Goal: Book appointment/travel/reservation

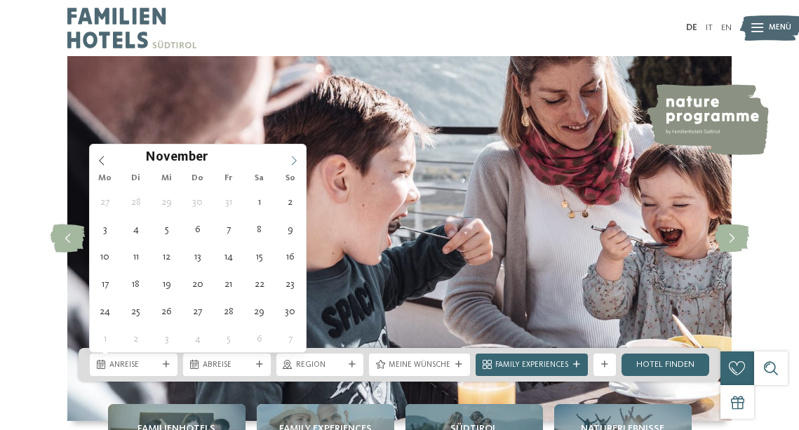
click at [292, 166] on span at bounding box center [294, 157] width 24 height 24
type input "****"
click at [292, 166] on span at bounding box center [294, 157] width 24 height 24
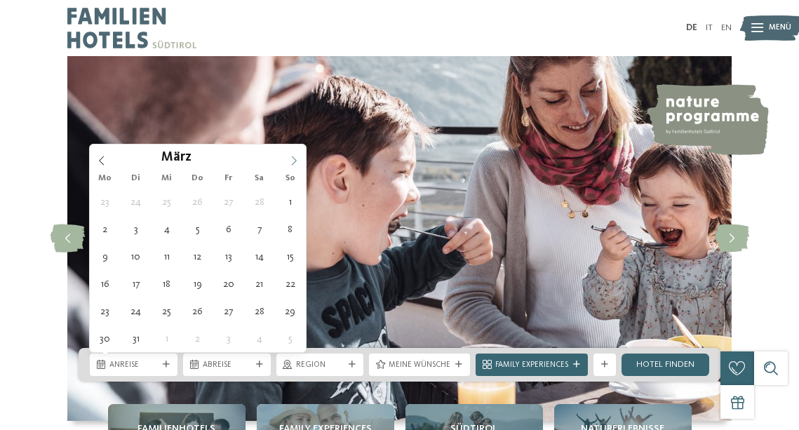
click at [292, 166] on span at bounding box center [294, 157] width 24 height 24
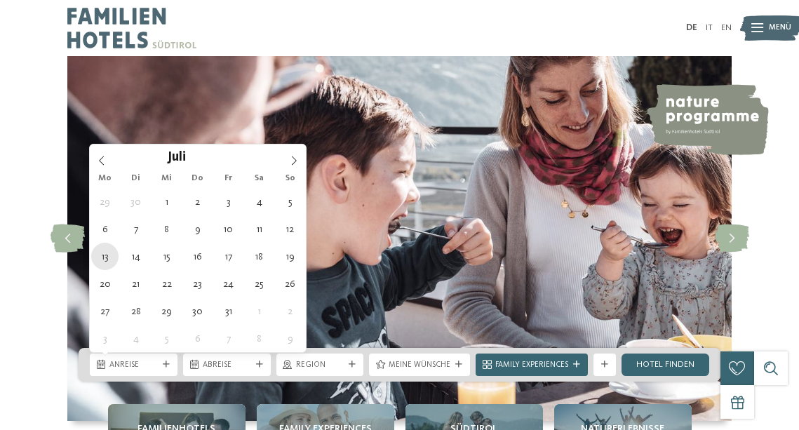
type div "13.07.2026"
type input "****"
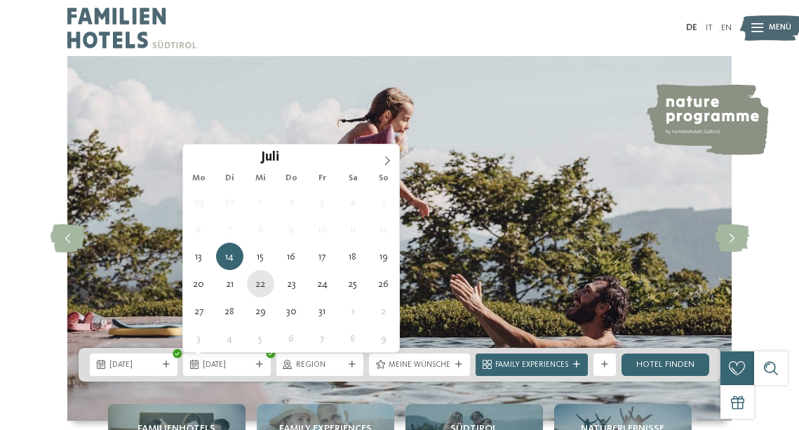
type div "22.07.2026"
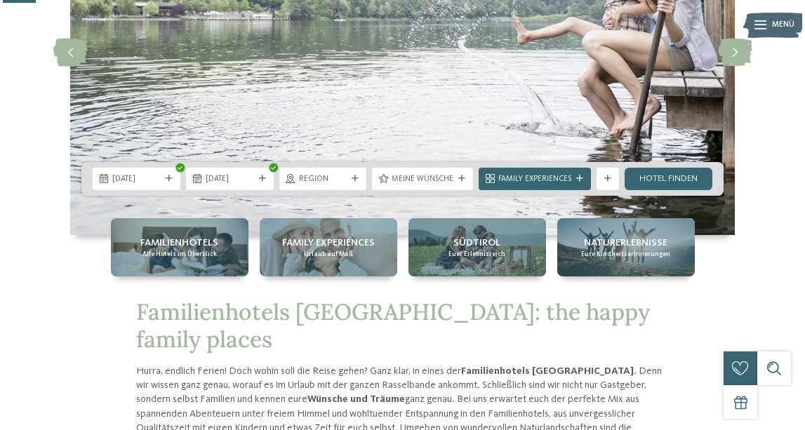
scroll to position [197, 0]
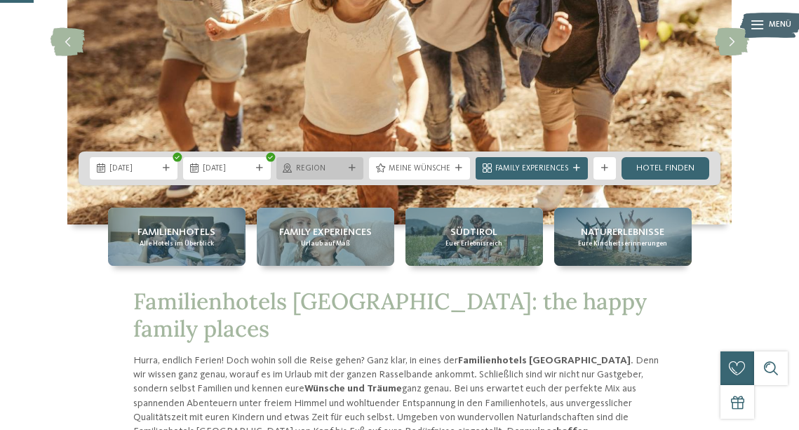
click at [355, 168] on icon at bounding box center [352, 168] width 7 height 7
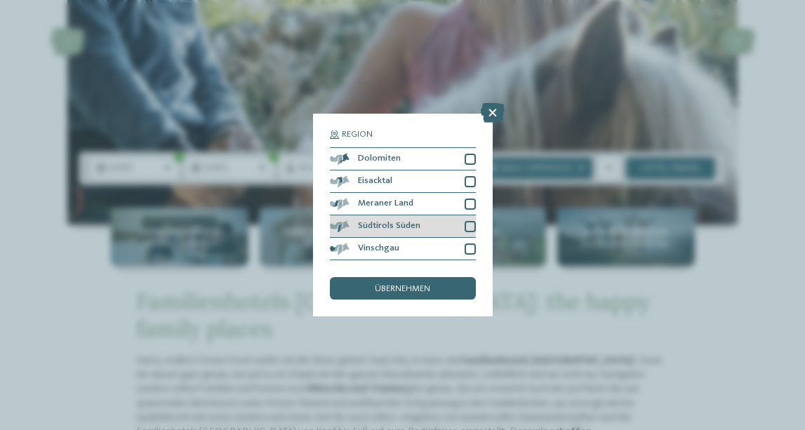
click at [468, 221] on div at bounding box center [470, 226] width 11 height 11
click at [468, 223] on icon at bounding box center [470, 226] width 7 height 7
click at [494, 103] on icon at bounding box center [493, 113] width 24 height 20
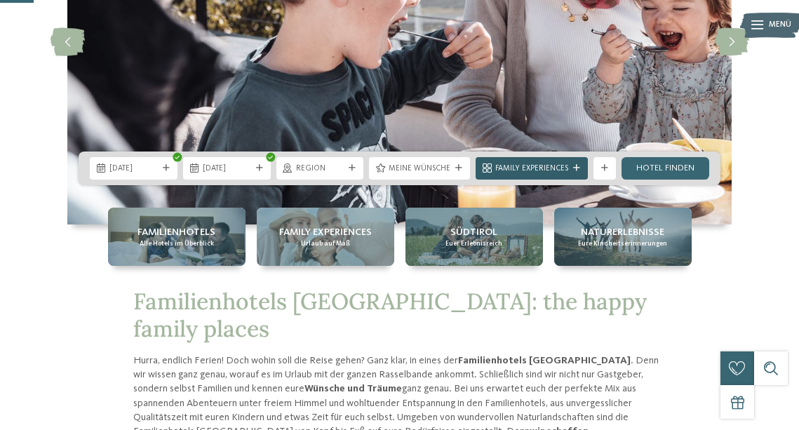
click at [574, 167] on icon at bounding box center [576, 168] width 7 height 7
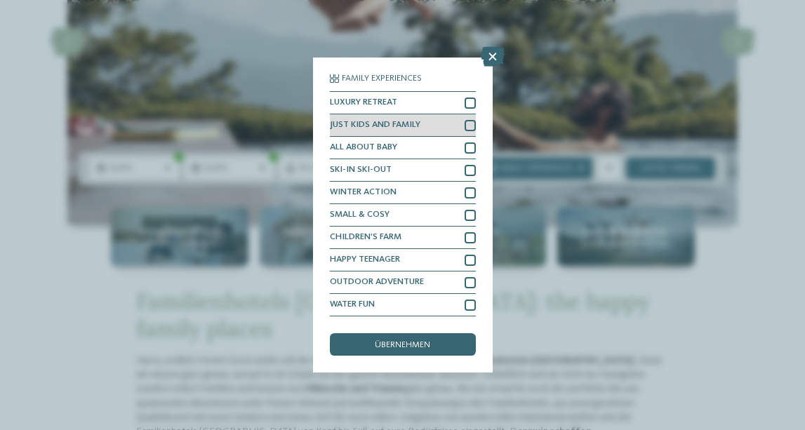
click at [465, 127] on div at bounding box center [470, 125] width 11 height 11
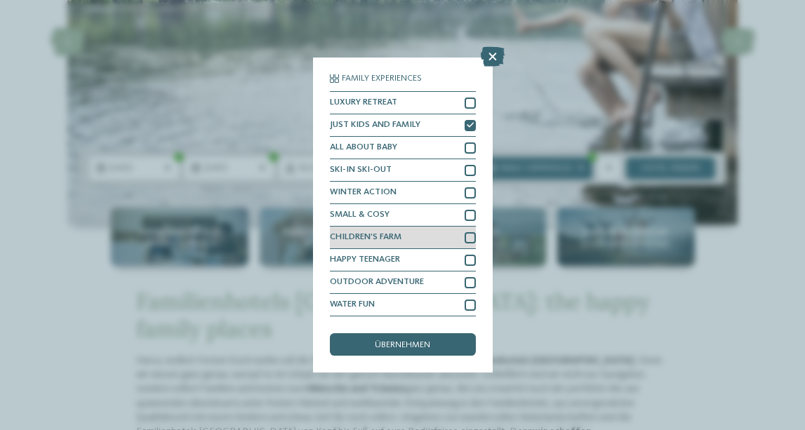
scroll to position [109, 0]
click at [465, 232] on div at bounding box center [470, 237] width 11 height 11
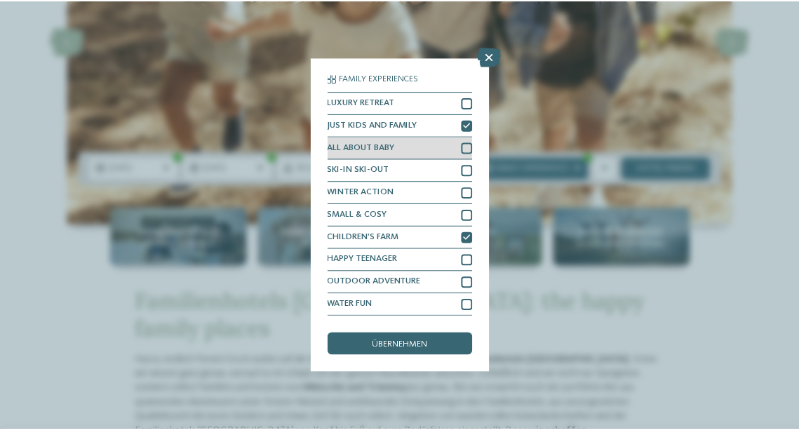
scroll to position [0, 0]
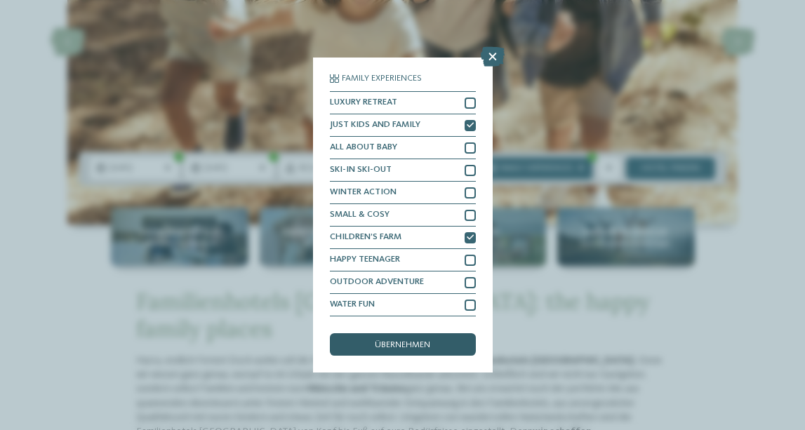
click at [405, 341] on span "übernehmen" at bounding box center [402, 345] width 55 height 9
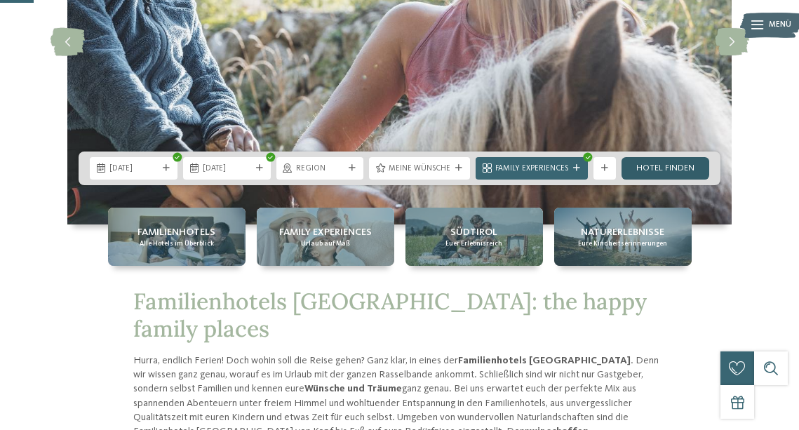
click at [658, 172] on link "Hotel finden" at bounding box center [666, 168] width 88 height 22
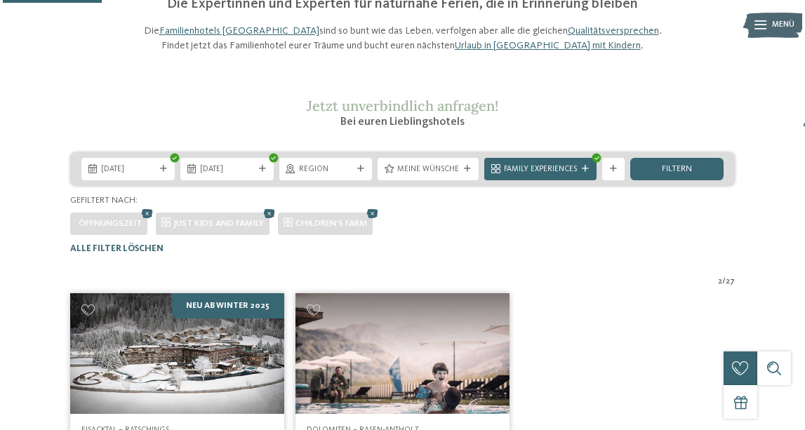
scroll to position [58, 0]
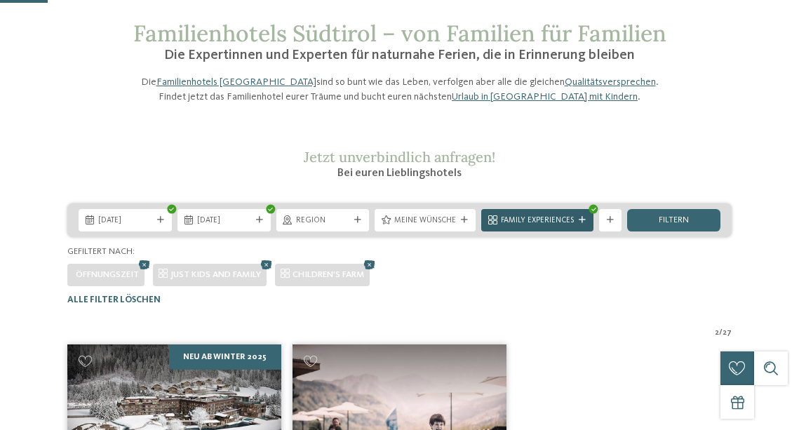
click at [504, 227] on span "Family Experiences" at bounding box center [537, 220] width 73 height 11
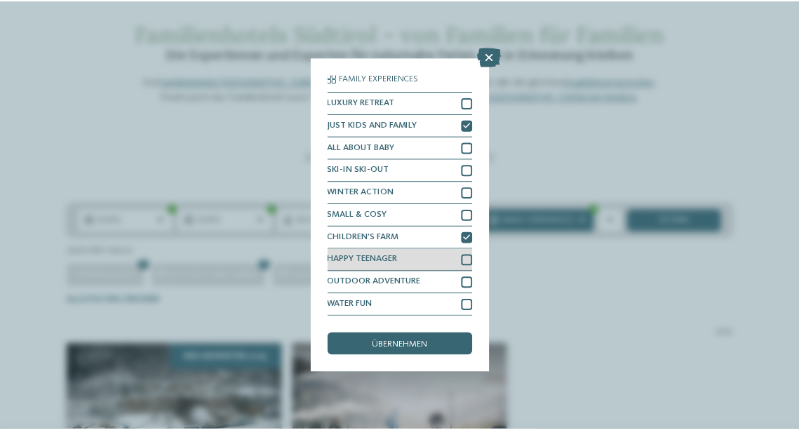
scroll to position [109, 0]
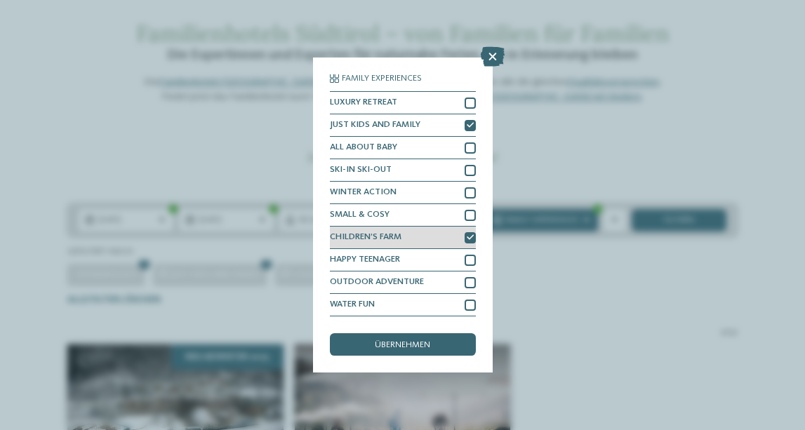
click at [465, 232] on div at bounding box center [470, 237] width 11 height 11
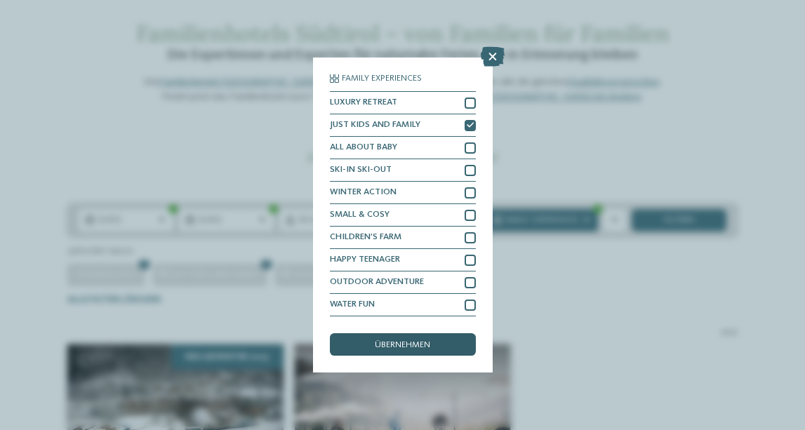
click at [406, 341] on span "übernehmen" at bounding box center [402, 345] width 55 height 9
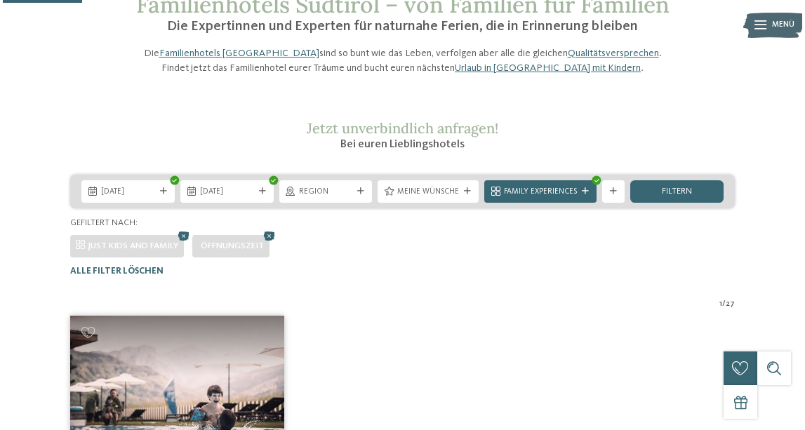
scroll to position [97, 0]
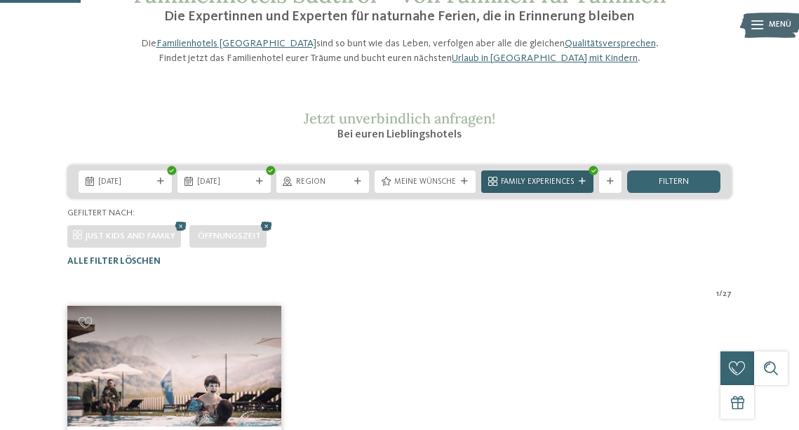
click at [517, 193] on div "Family Experiences" at bounding box center [537, 182] width 112 height 22
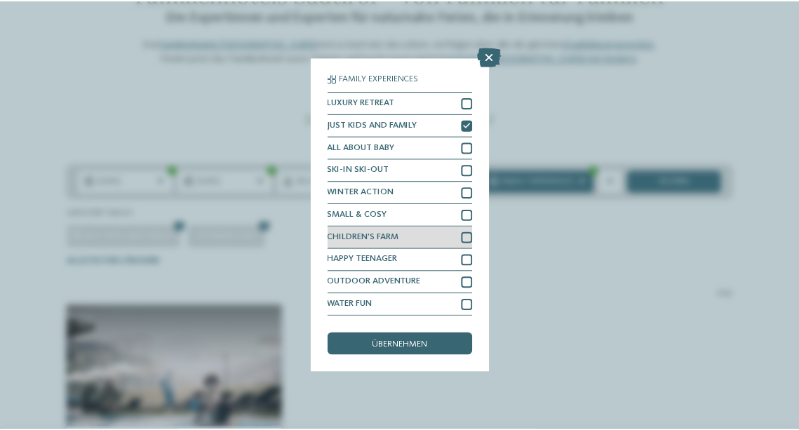
scroll to position [0, 0]
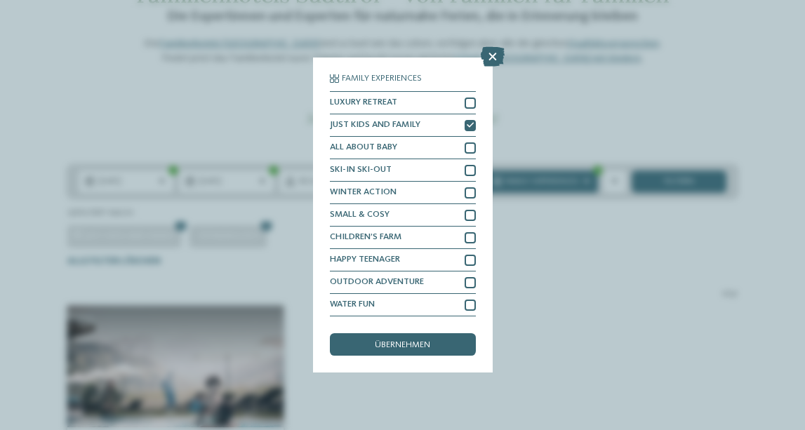
click at [498, 52] on icon at bounding box center [493, 57] width 24 height 20
